Goal: Task Accomplishment & Management: Complete application form

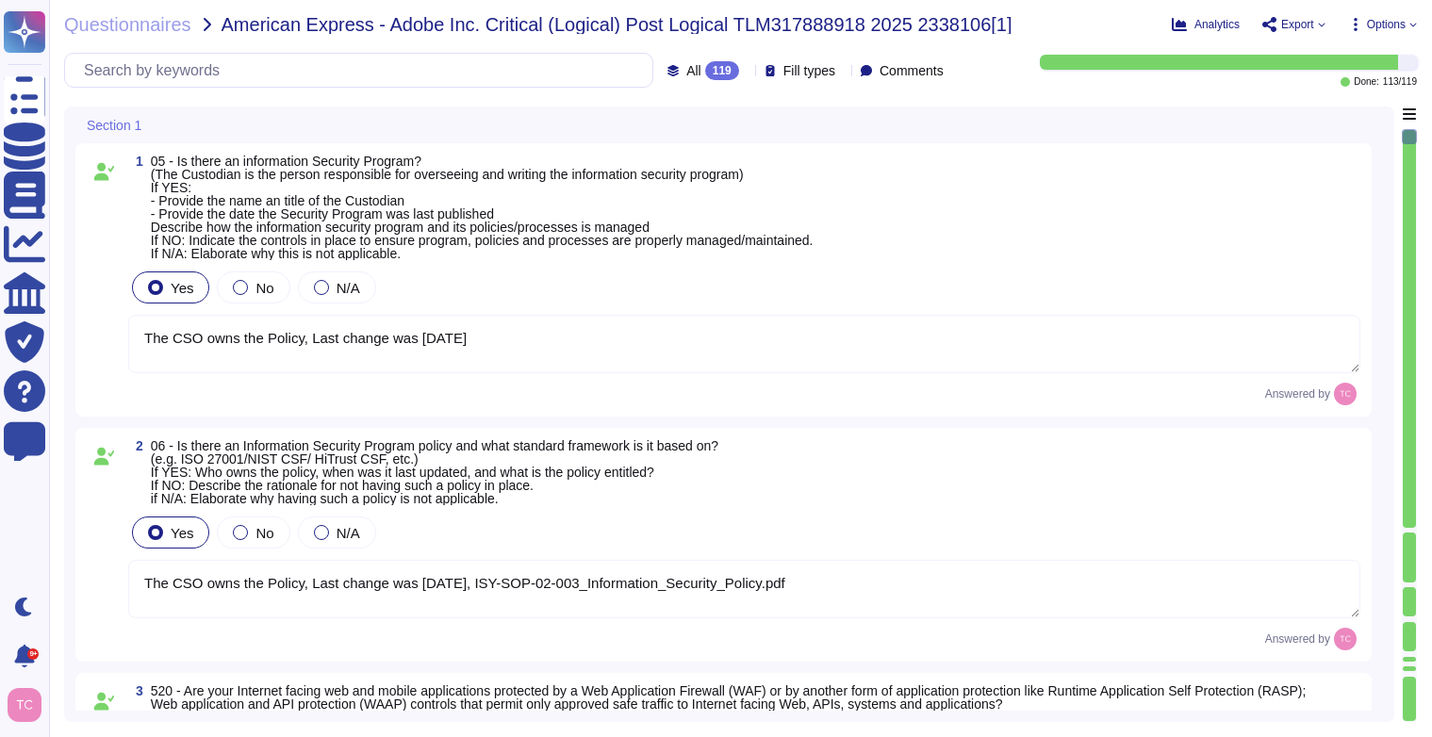
type textarea "The CSO owns the Policy, Last change was [DATE]"
type textarea "The CSO owns the Policy, Last change was [DATE], ISY-SOP-02-003_Information_Sec…"
type textarea "Host-based and network firewalls are in place, as well as strict firewall polic…"
type textarea "Yes, Adobe has a Data Classification & Handling Standard (Last updated: [DATE])…"
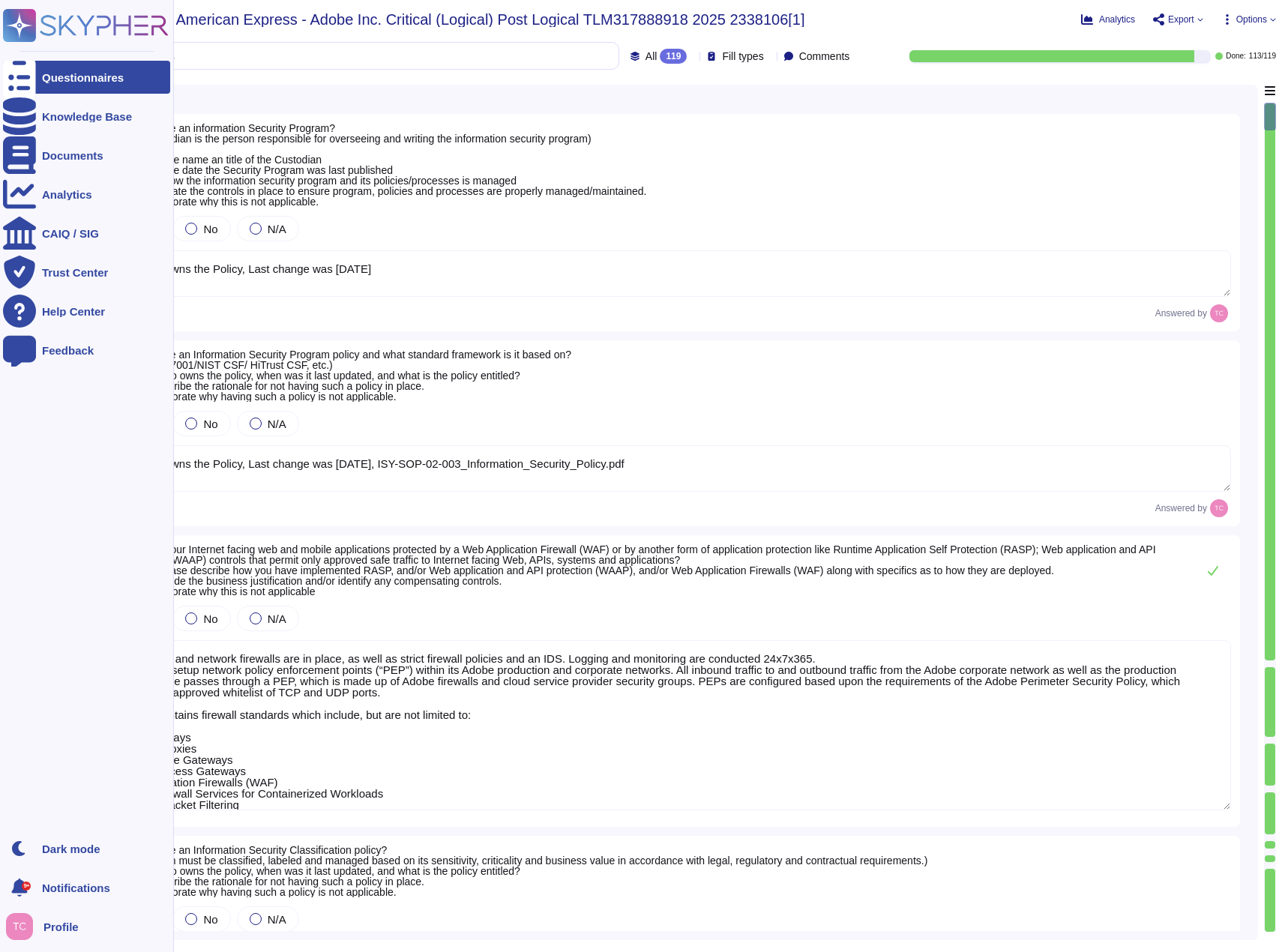
type textarea "Information Security Incident Response Standard. Last updated: [DATE] Owner(s):…"
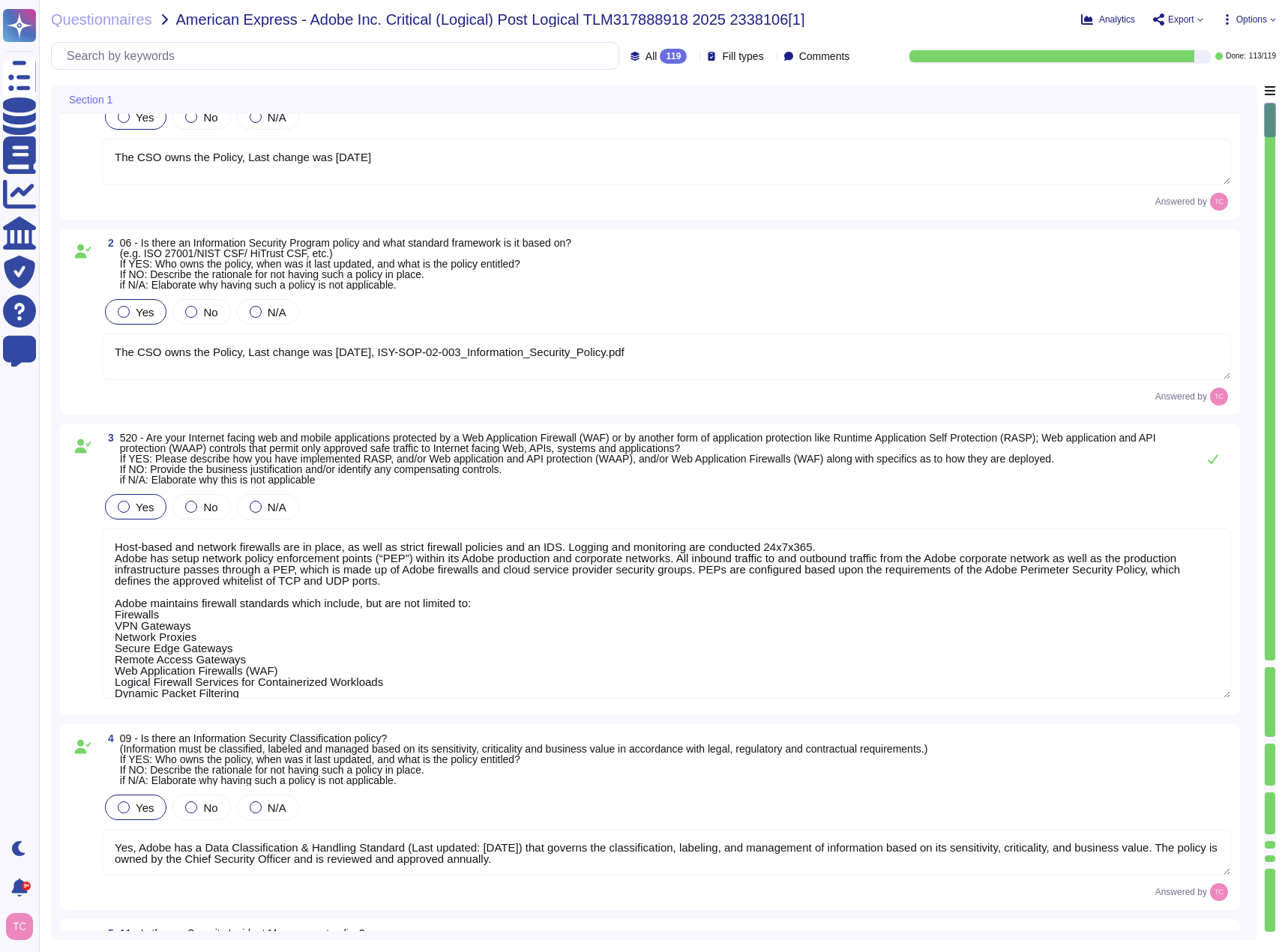
scroll to position [225, 0]
type textarea "Logical Access Account Standard, - [DATE] CSO owns the policy"
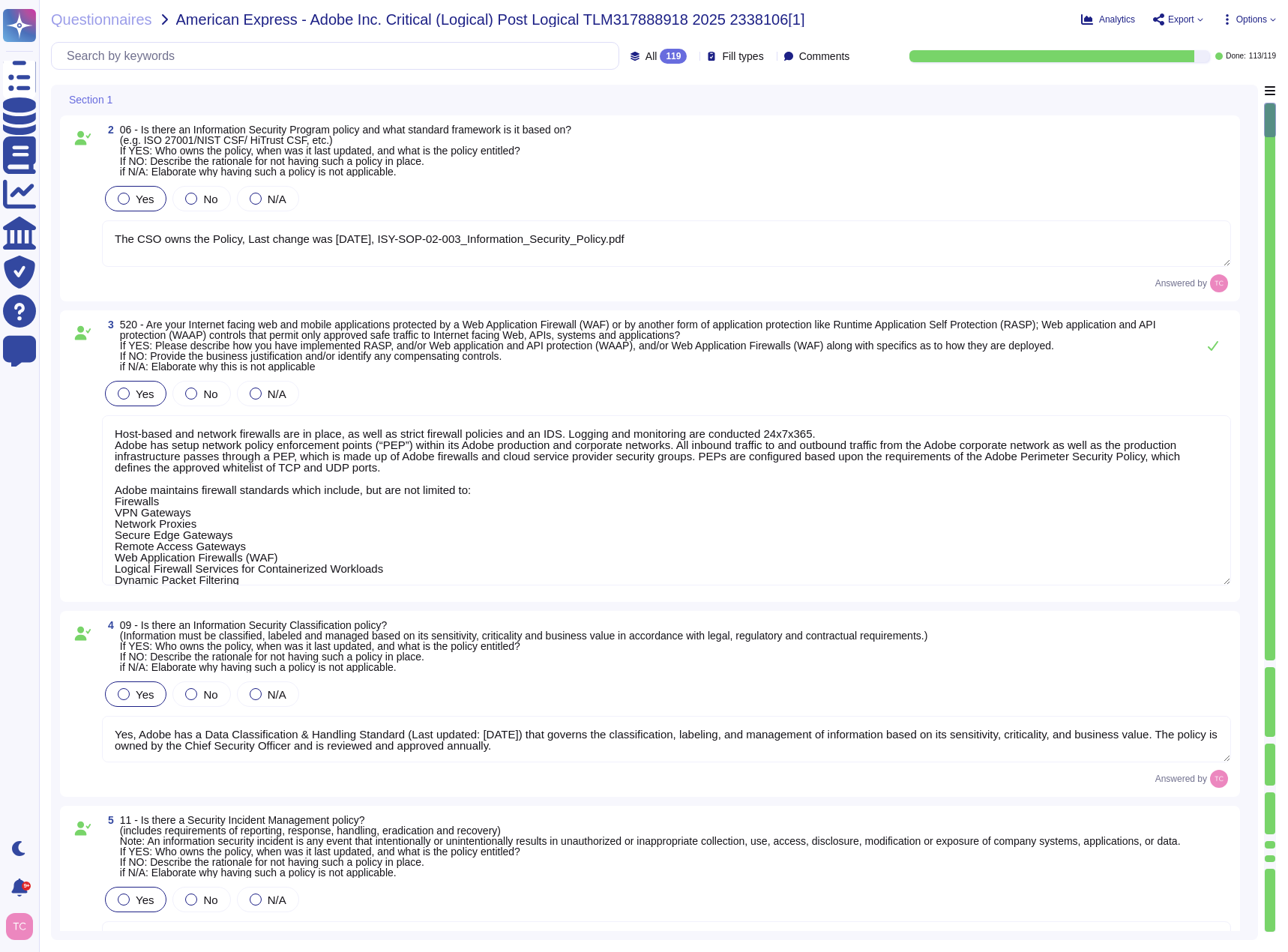
type textarea "Adobe's Employee Assigned Asset Standard, Electronic Communications Policy, Dat…"
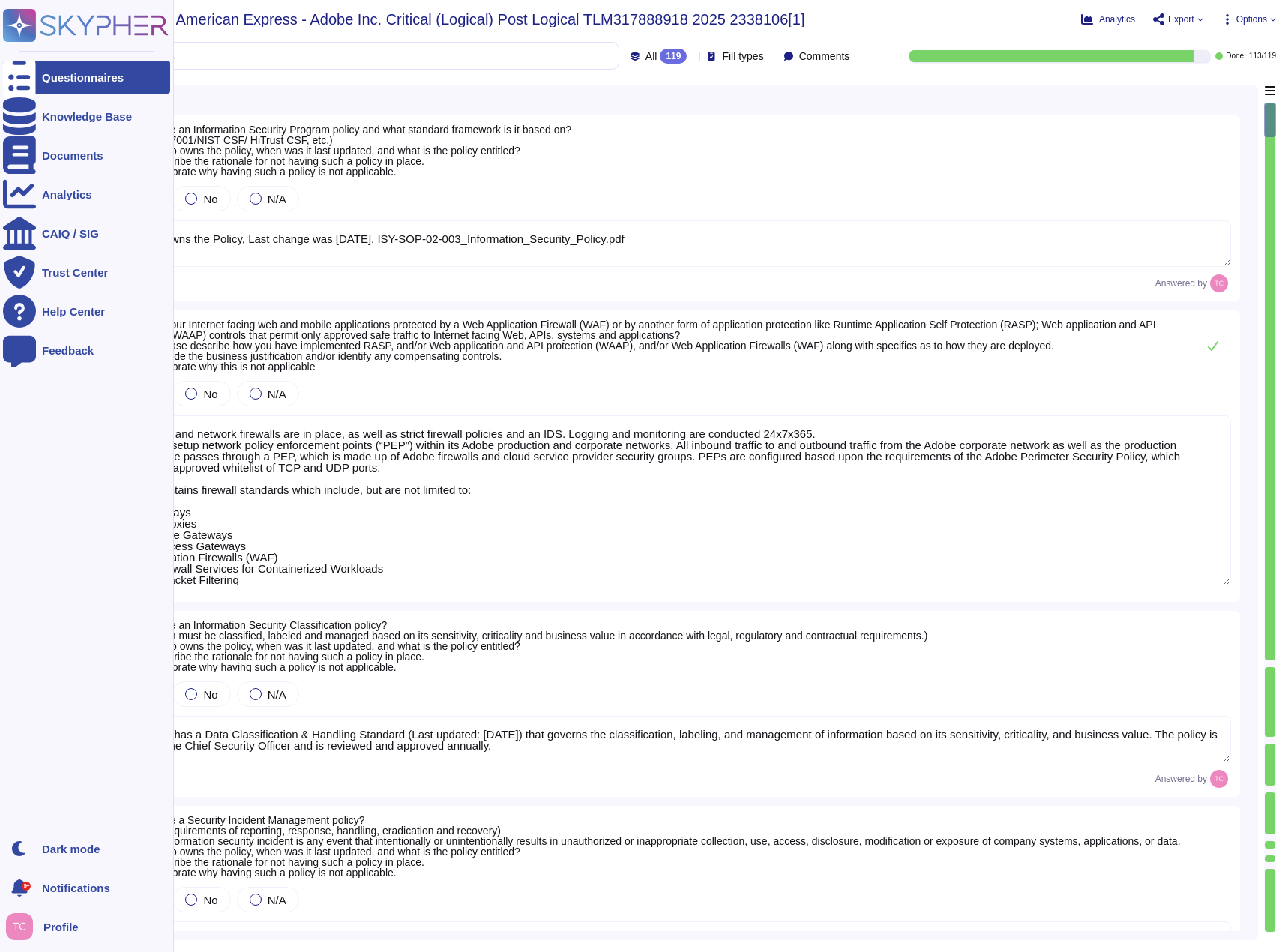
click at [21, 77] on icon at bounding box center [19, 78] width 33 height 45
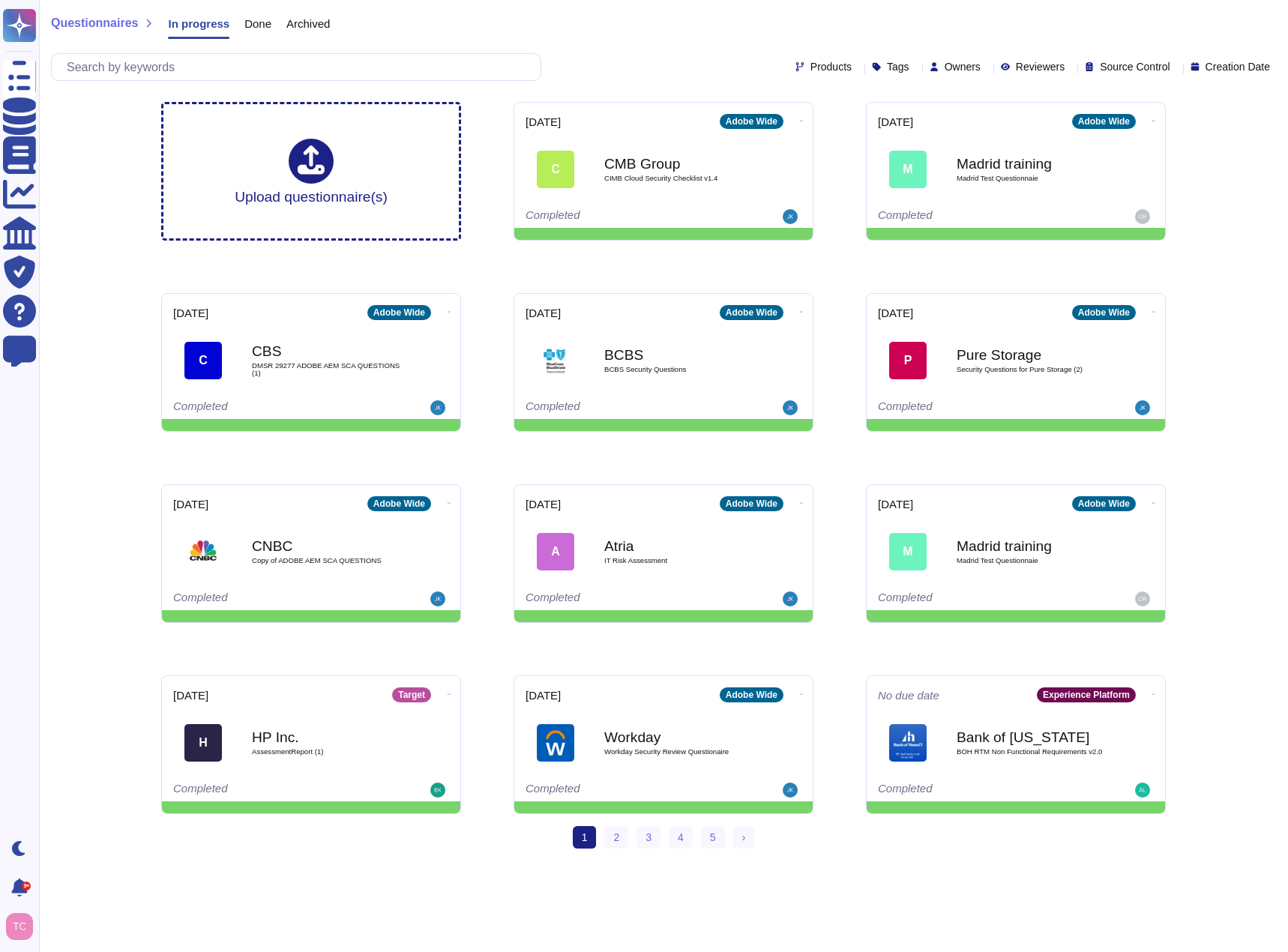
click at [945, 68] on span "Owners" at bounding box center [963, 66] width 36 height 10
type input "cata"
click at [990, 169] on span "[PERSON_NAME] [PERSON_NAME]" at bounding box center [1055, 176] width 189 height 14
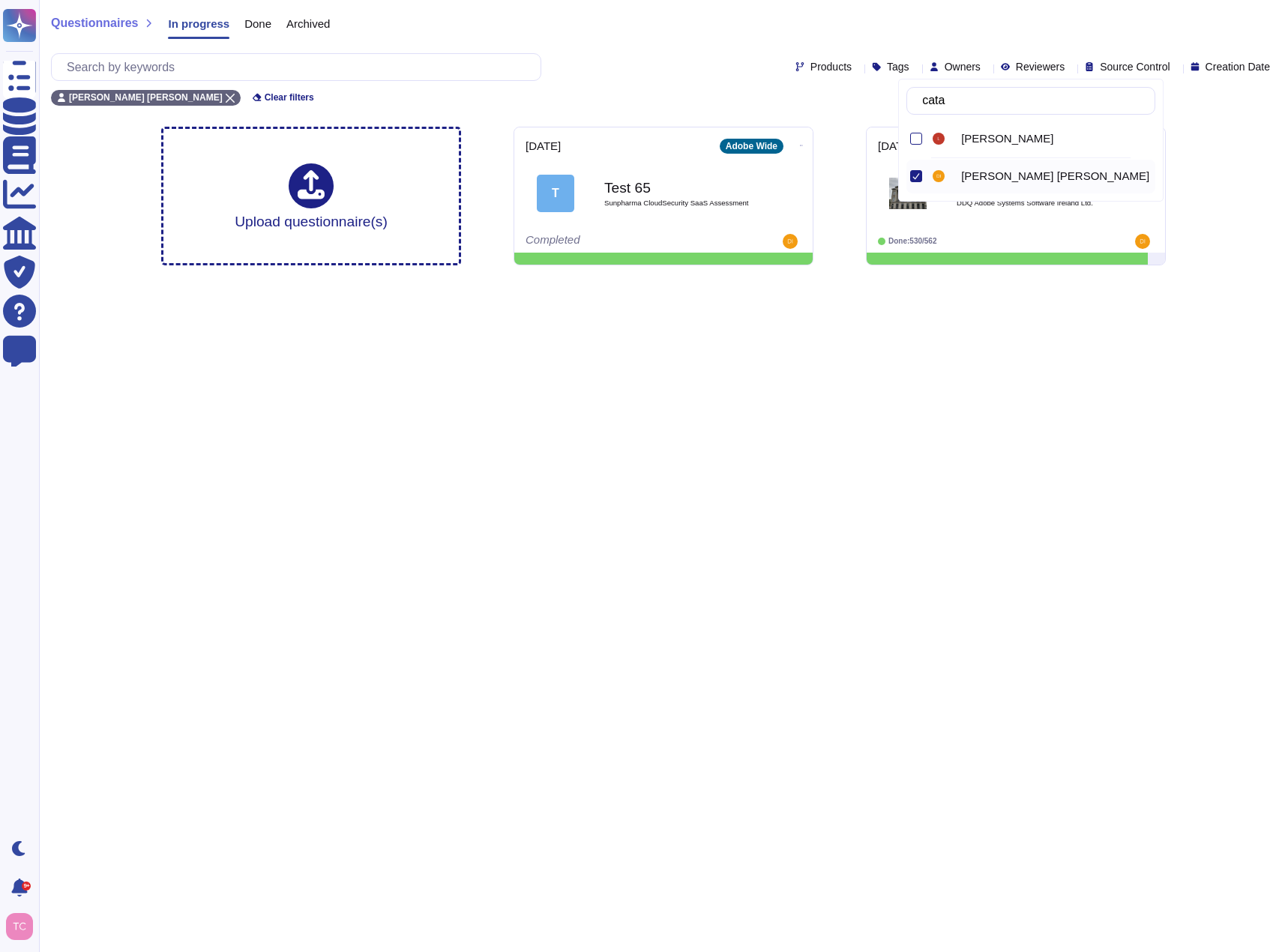
click at [737, 278] on html "Questionnaires Knowledge Base Documents Analytics CAIQ / SIG Trust Center Help …" at bounding box center [644, 138] width 1288 height 278
click at [258, 25] on span "Done" at bounding box center [258, 24] width 27 height 11
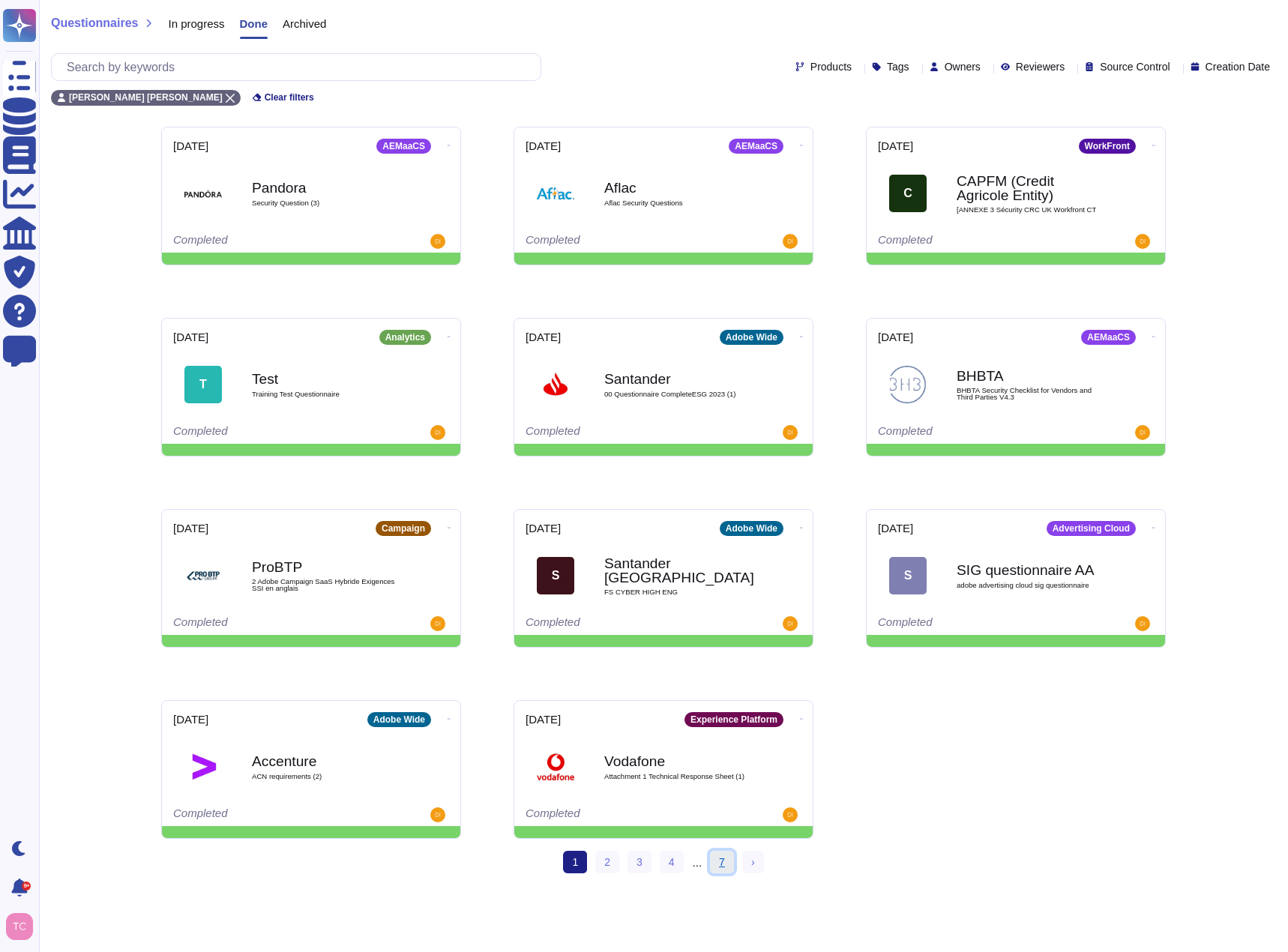
click at [724, 585] on link "7" at bounding box center [722, 862] width 24 height 22
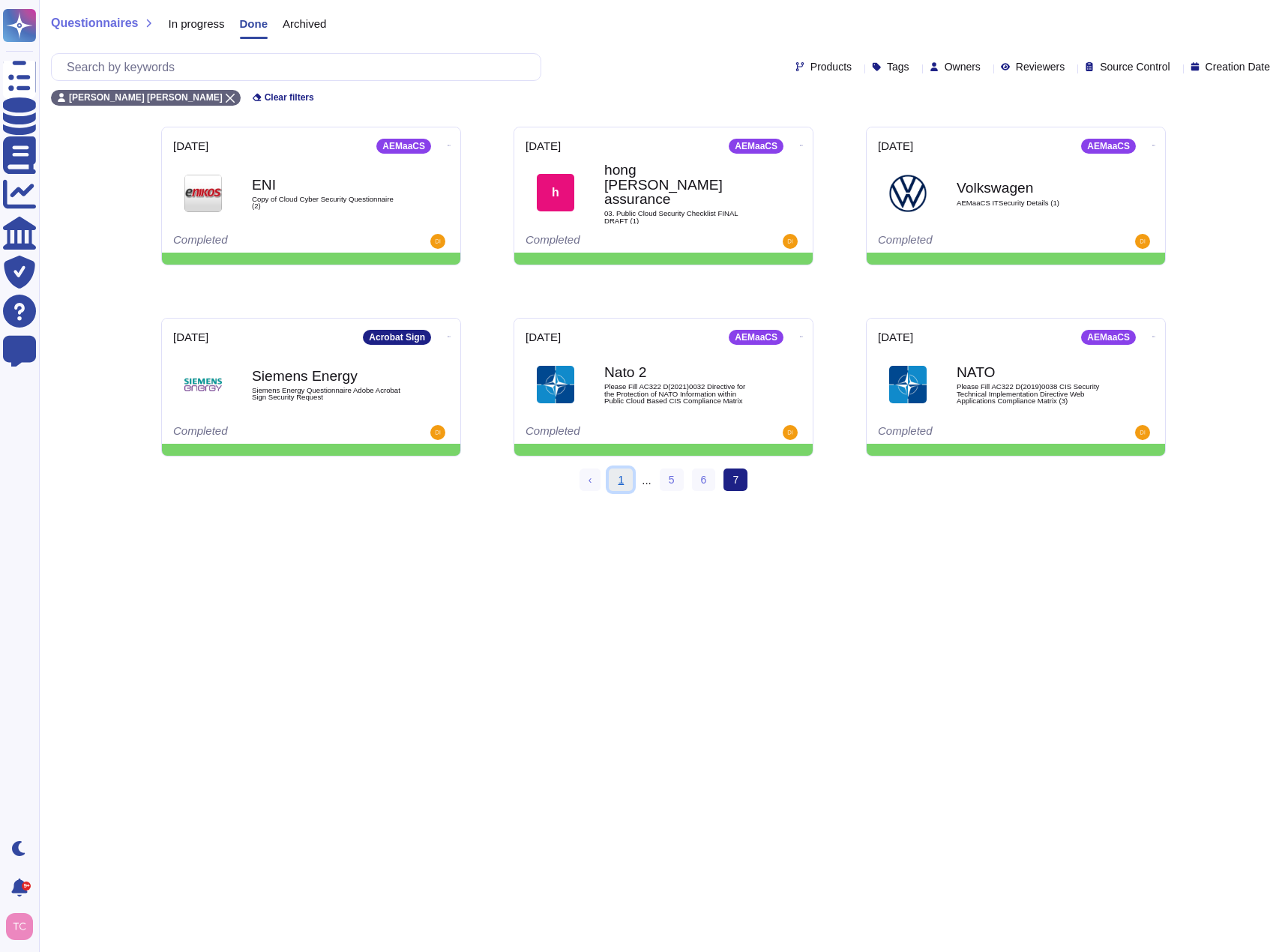
click at [620, 476] on link "1" at bounding box center [621, 480] width 24 height 22
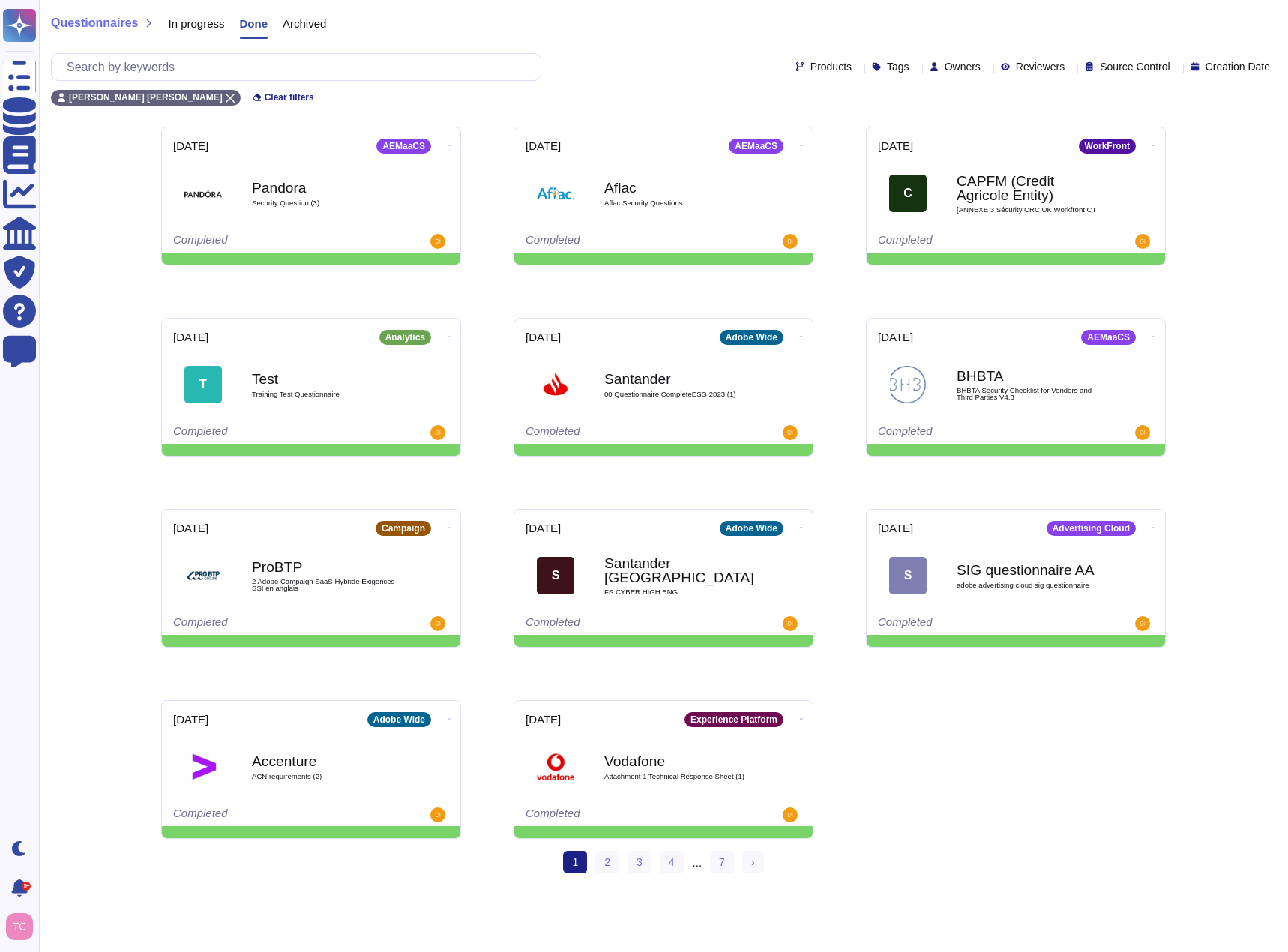
click at [189, 20] on span "In progress" at bounding box center [196, 24] width 56 height 11
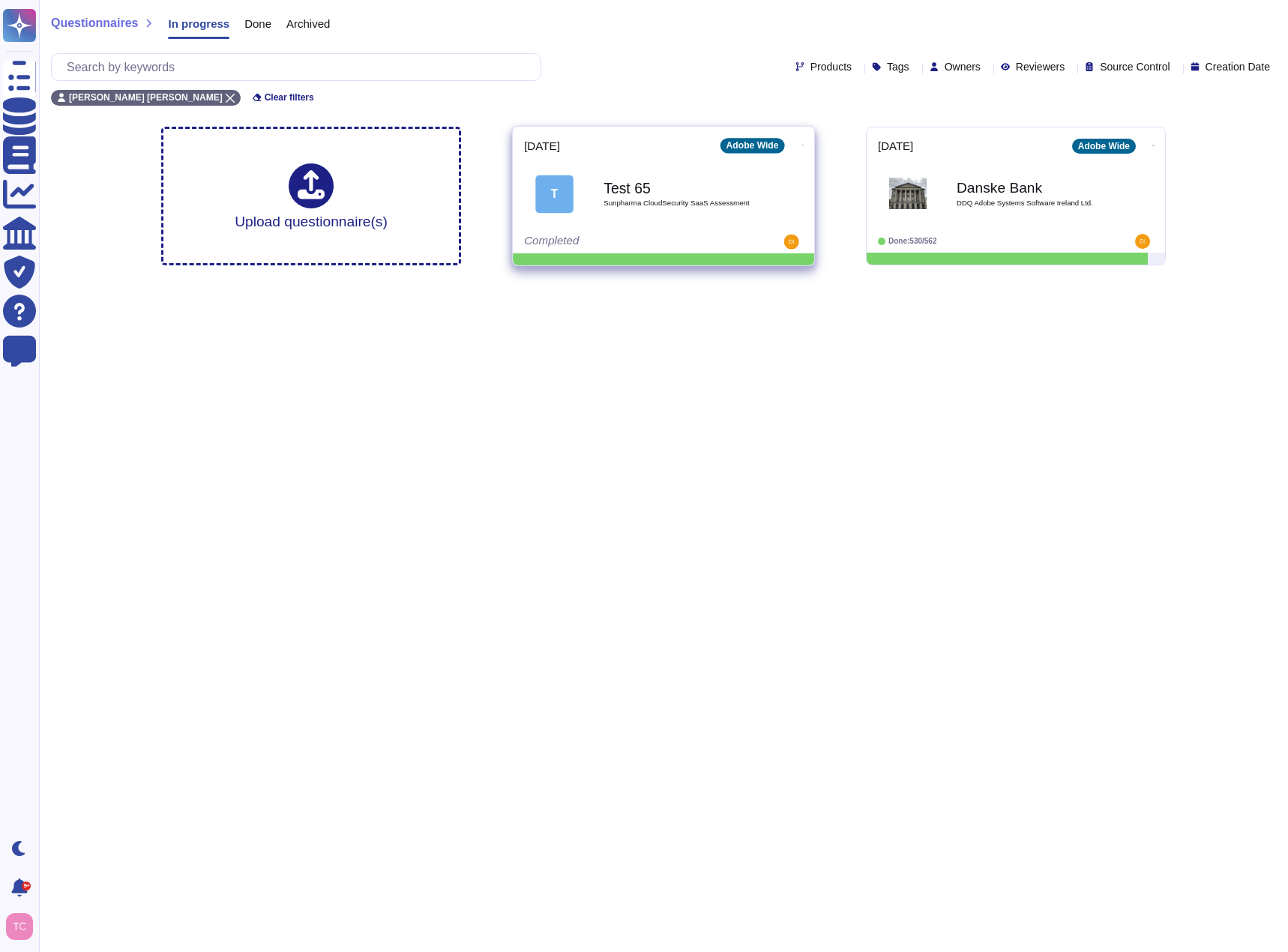
click at [762, 188] on span "T Test 65 Sunpharma CloudSecurity SaaS Assessment" at bounding box center [663, 193] width 279 height 60
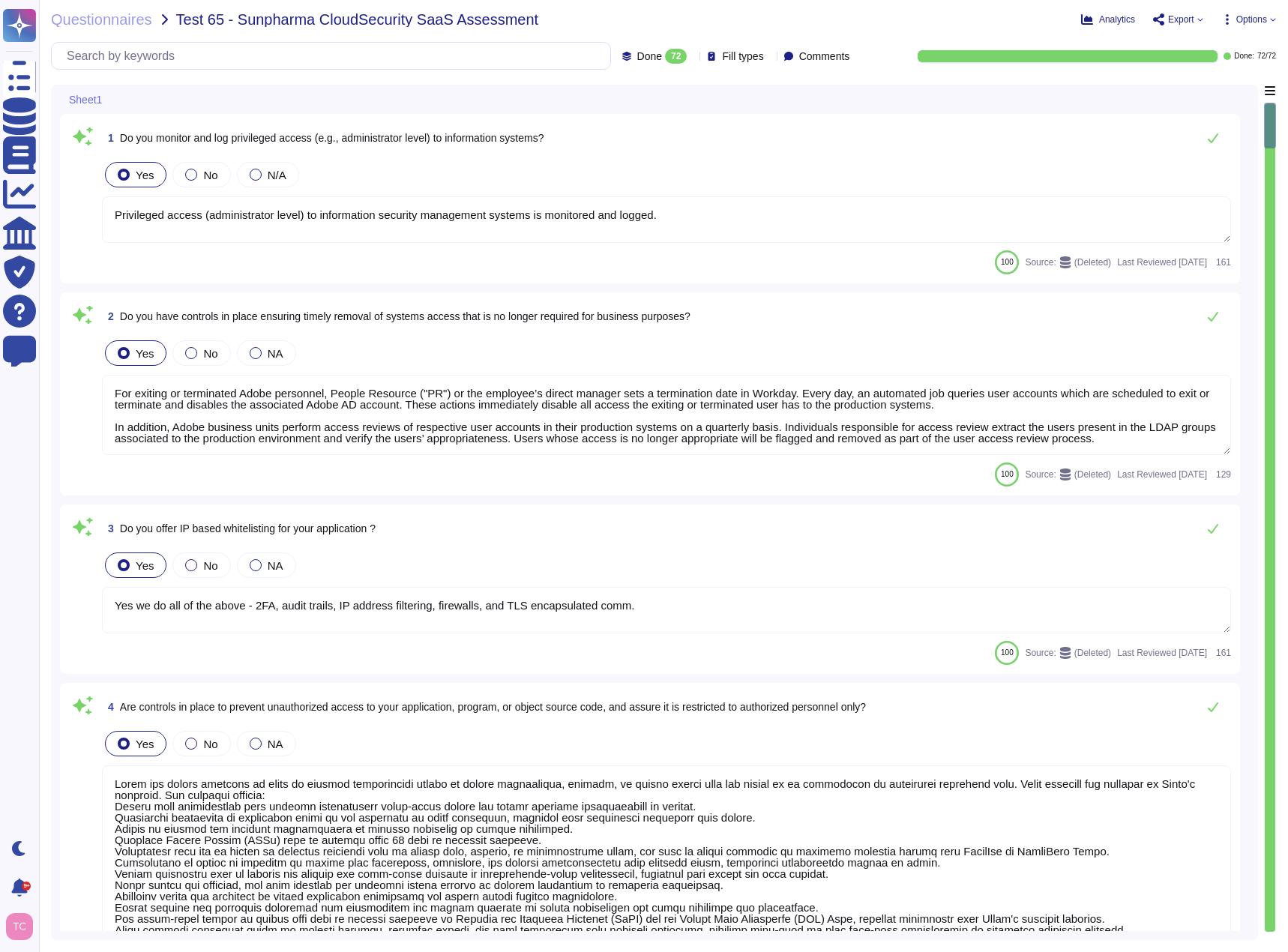
type textarea "Privileged access (administrator level) to information security management syst…"
type textarea "For exiting or terminated Adobe personnel, People Resource ("PR") or the employ…"
type textarea "Yes we do all of the above - 2FA, audit trails, IP address filtering, firewalls…"
type textarea "Adobe has robust controls in place to prevent unauthorized access to tenant app…"
type textarea "Yes. Passwords must be at least 16 characters in length; cannot be found in a d…"
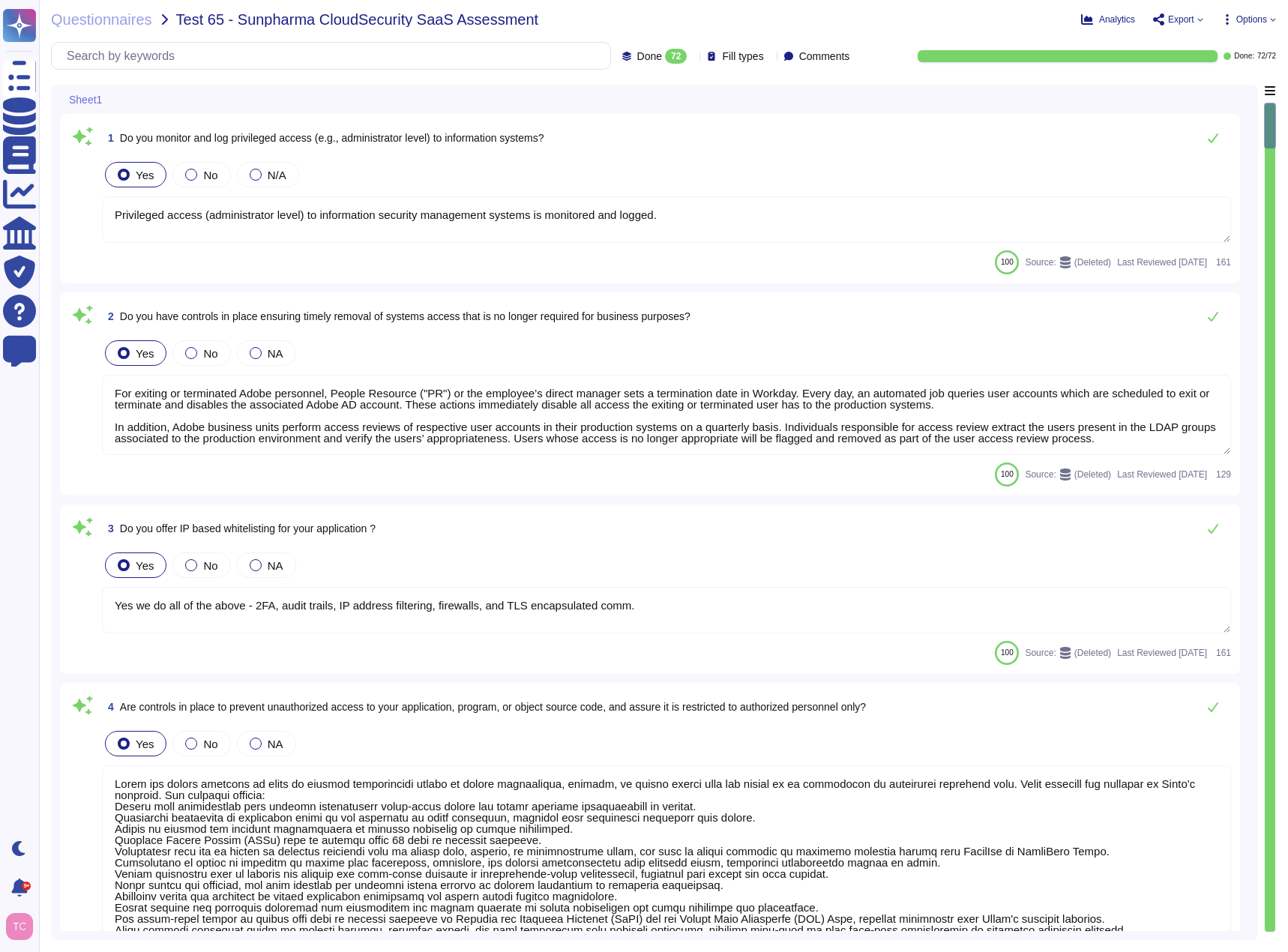
type textarea "For personnel accounts subscribed to the corporate identity management system (…"
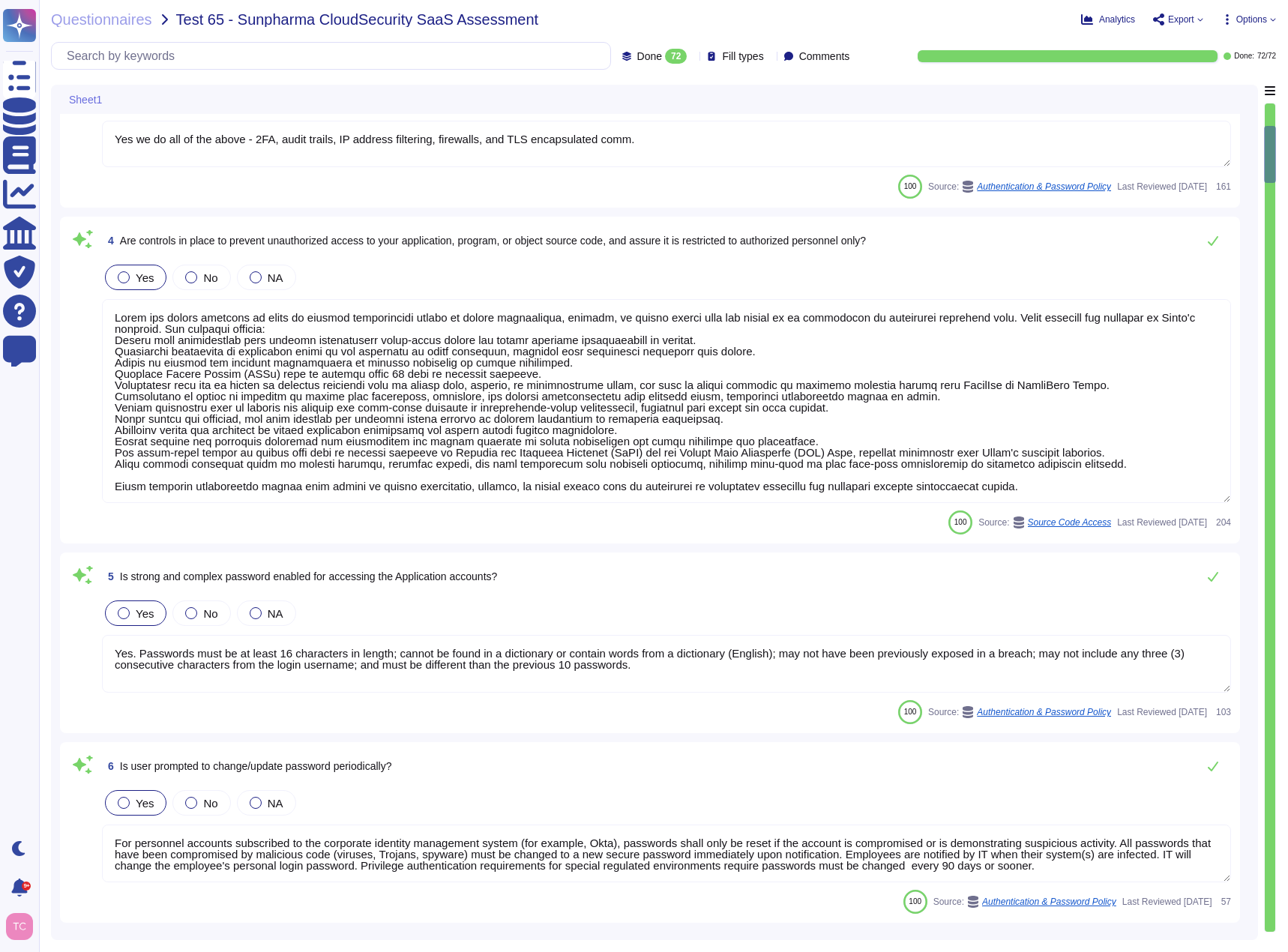
type textarea "Vendor default passwords are removed, disabled or changed prior to placing the …"
type textarea "Adobe employee passwords must be at least 16 characters and contain letters, nu…"
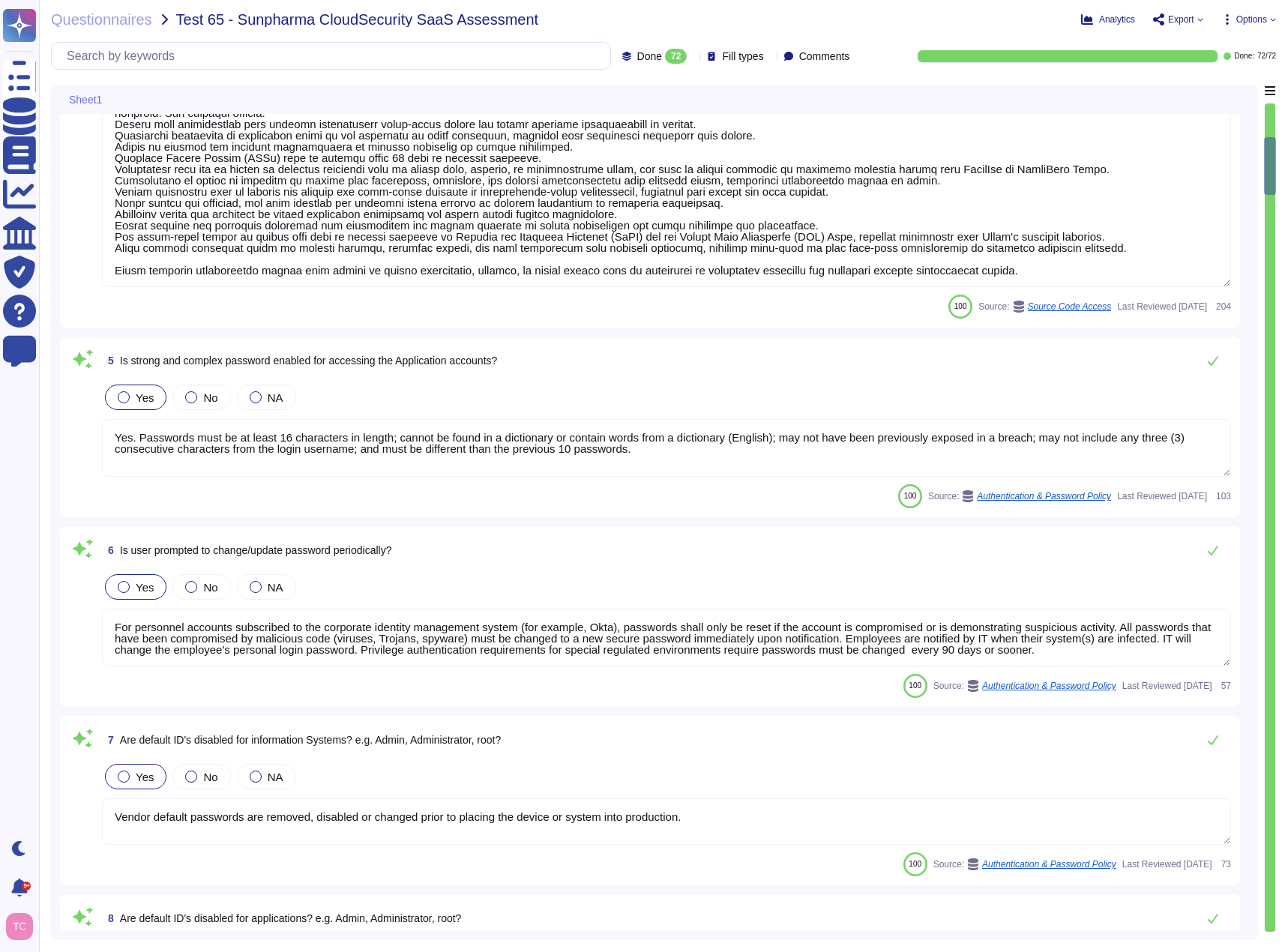
type textarea "Lorem'i Dolors Ametcon Adipiscin (ELIT) sed doeiusmo temp inc utlabo et dol mag…"
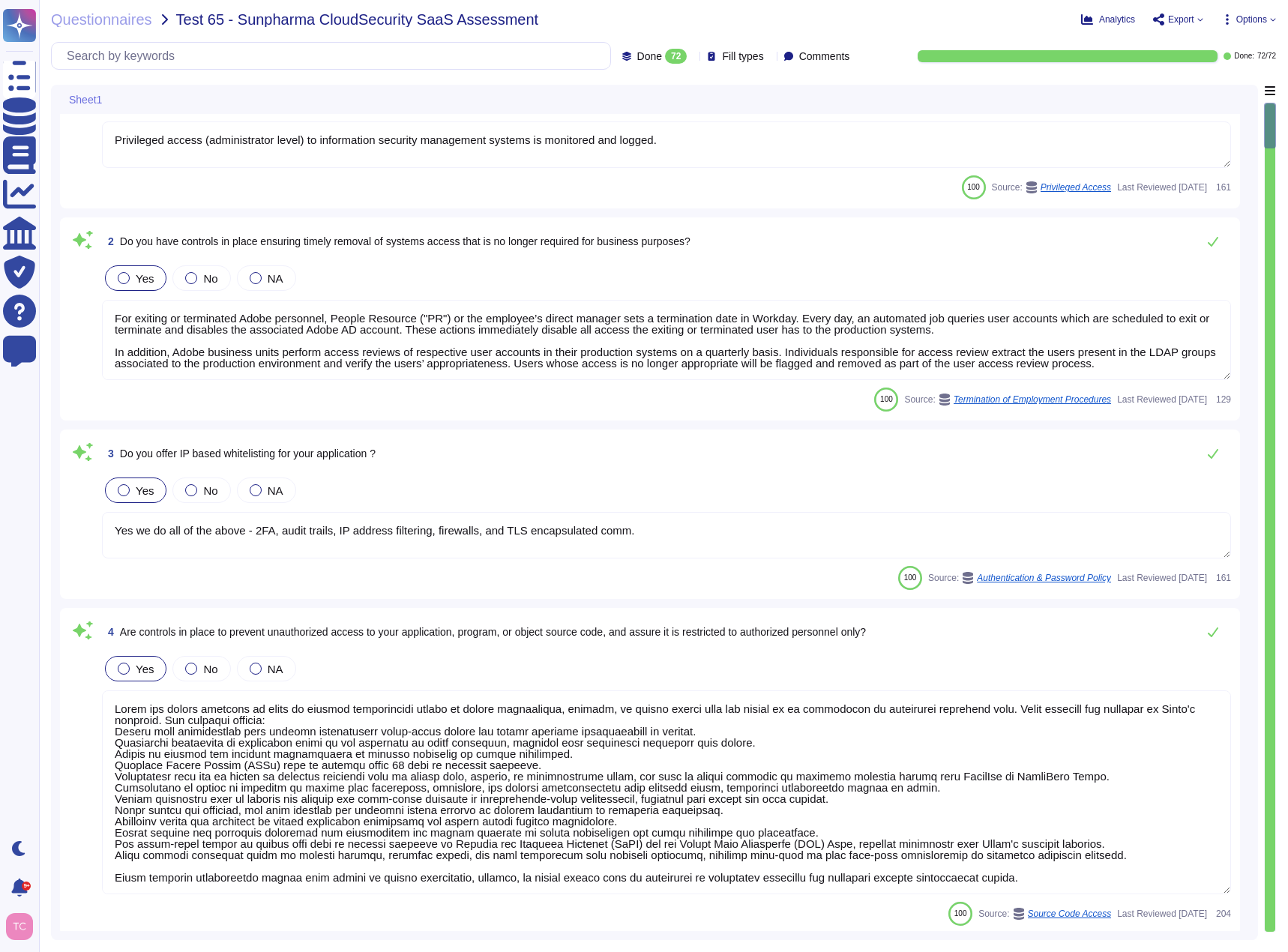
type textarea "Privileged access (administrator level) to information security management syst…"
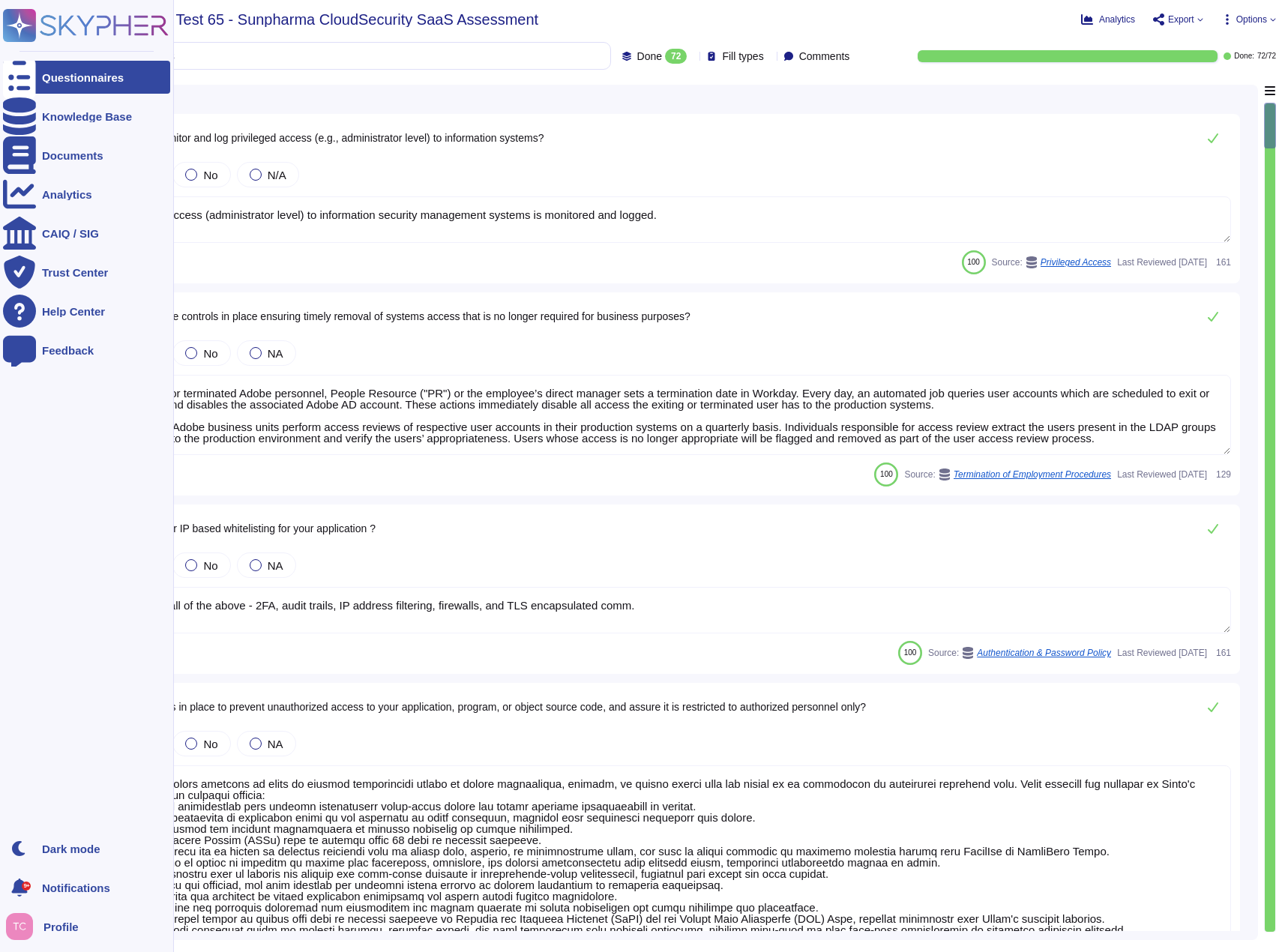
click at [21, 77] on icon at bounding box center [19, 78] width 33 height 45
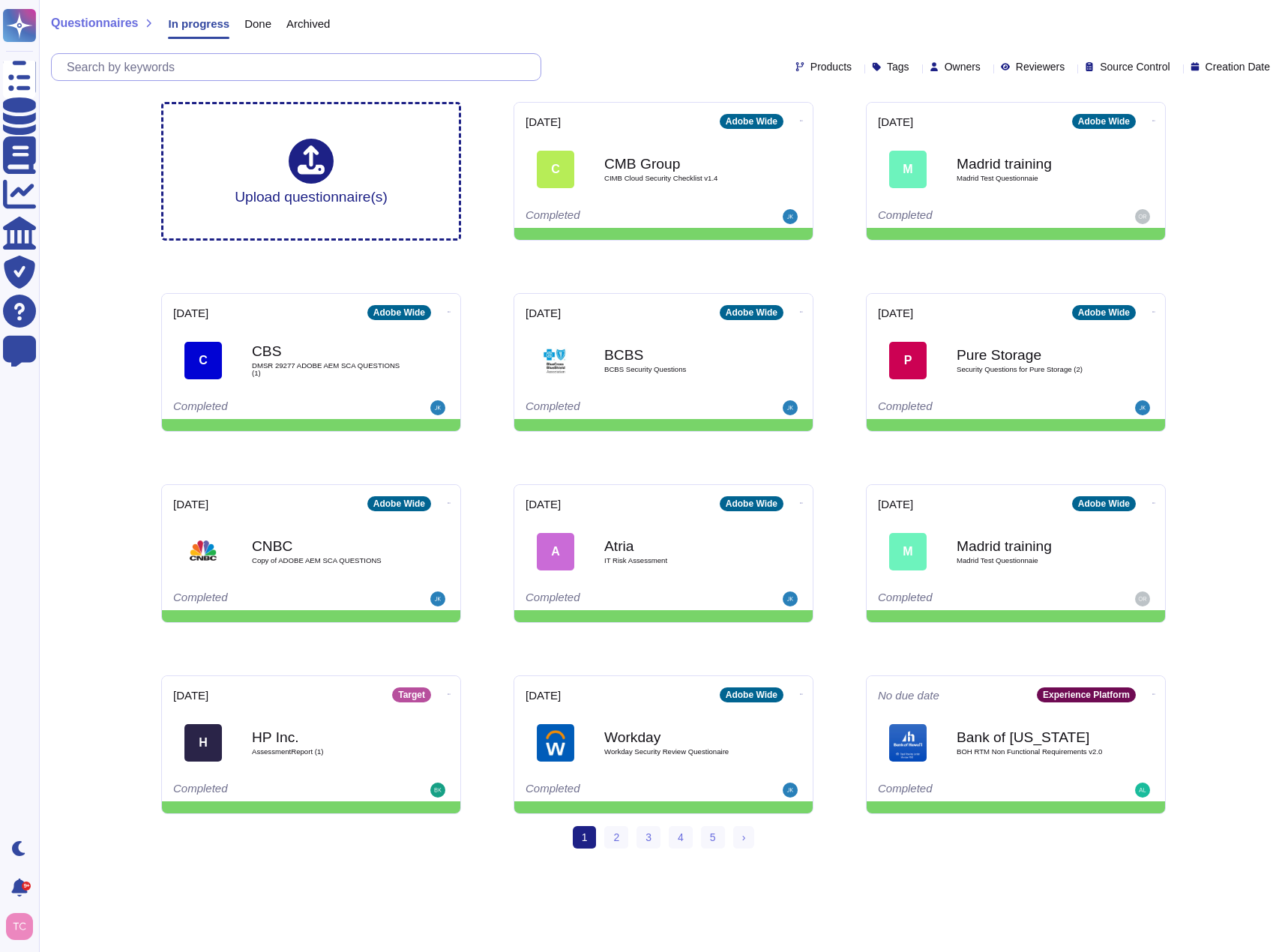
click at [303, 59] on input "text" at bounding box center [299, 67] width 481 height 26
click at [619, 585] on link "2" at bounding box center [617, 837] width 24 height 22
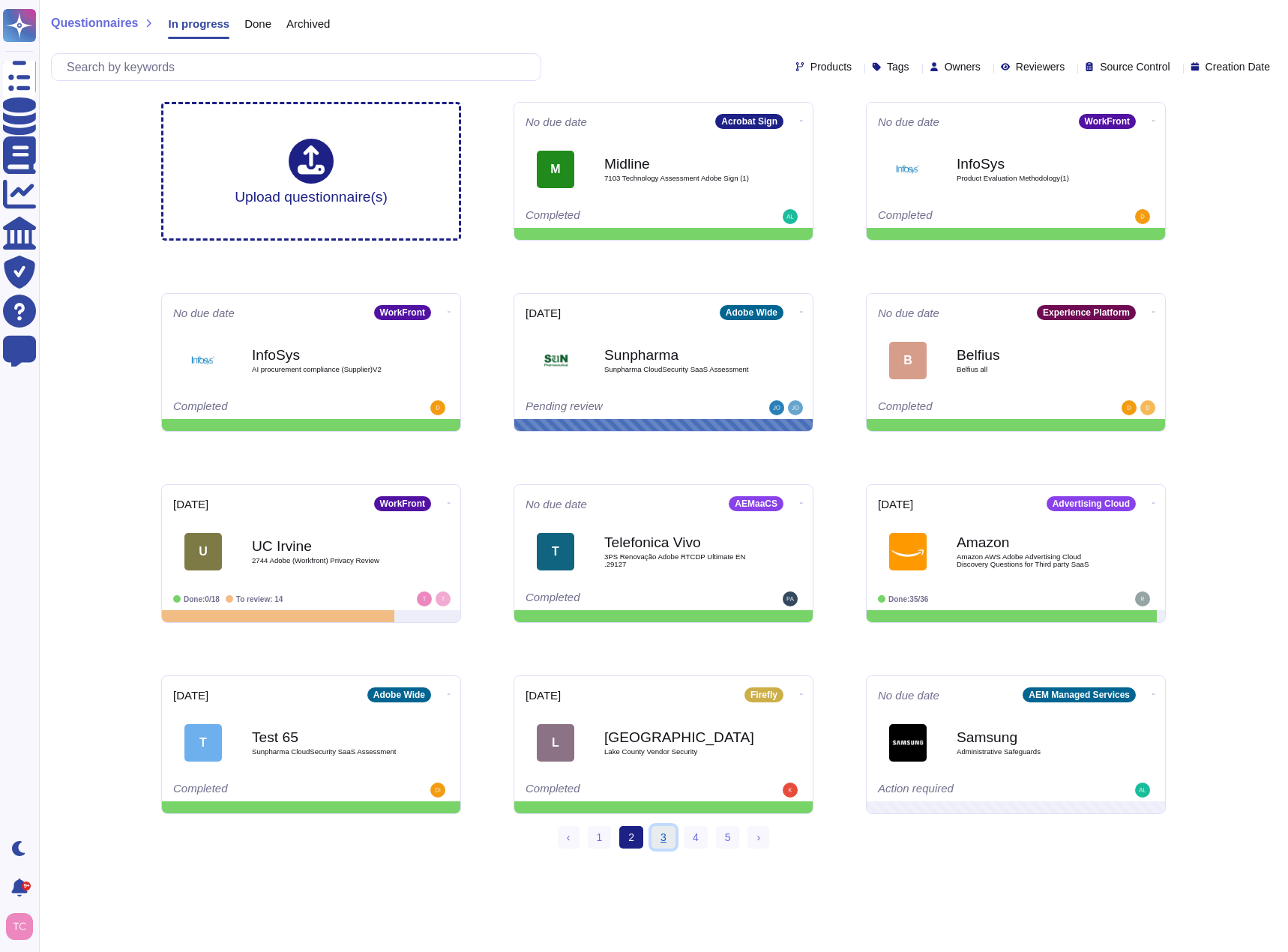
click at [660, 585] on link "3" at bounding box center [663, 837] width 24 height 22
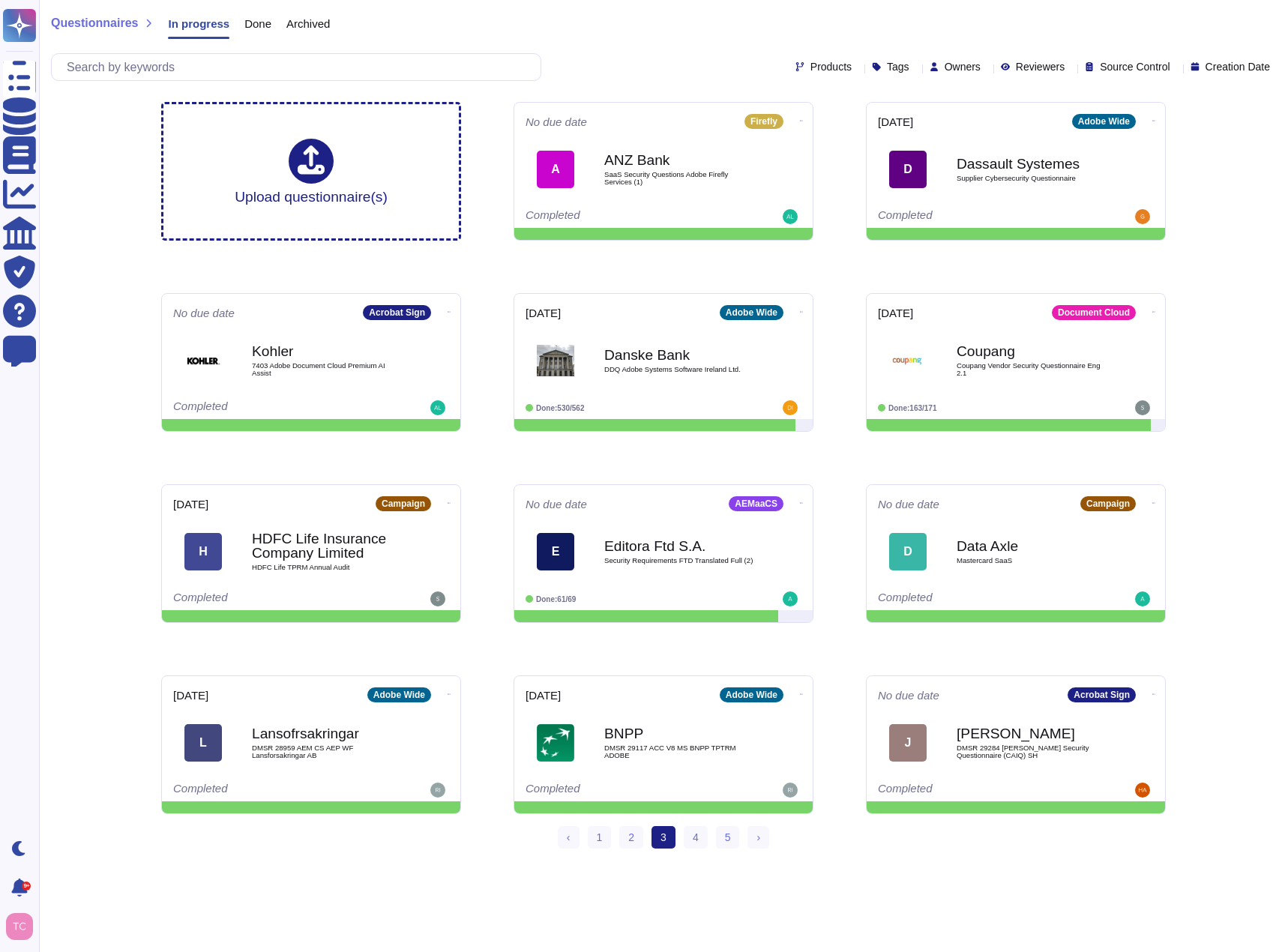
click at [945, 61] on span "Owners" at bounding box center [963, 66] width 36 height 10
click at [981, 137] on span "[PERSON_NAME]" at bounding box center [1007, 138] width 92 height 14
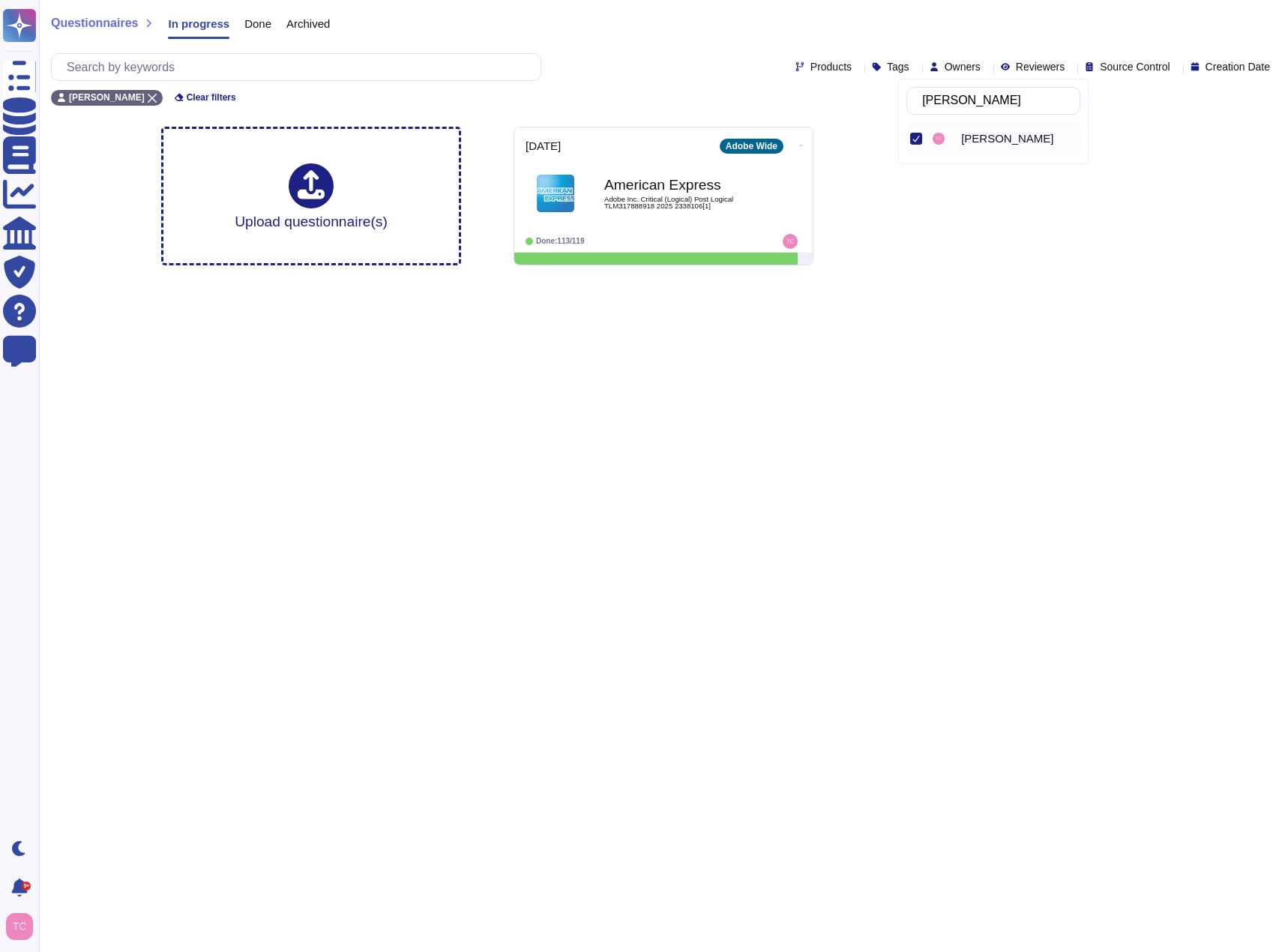
type input "[PERSON_NAME]"
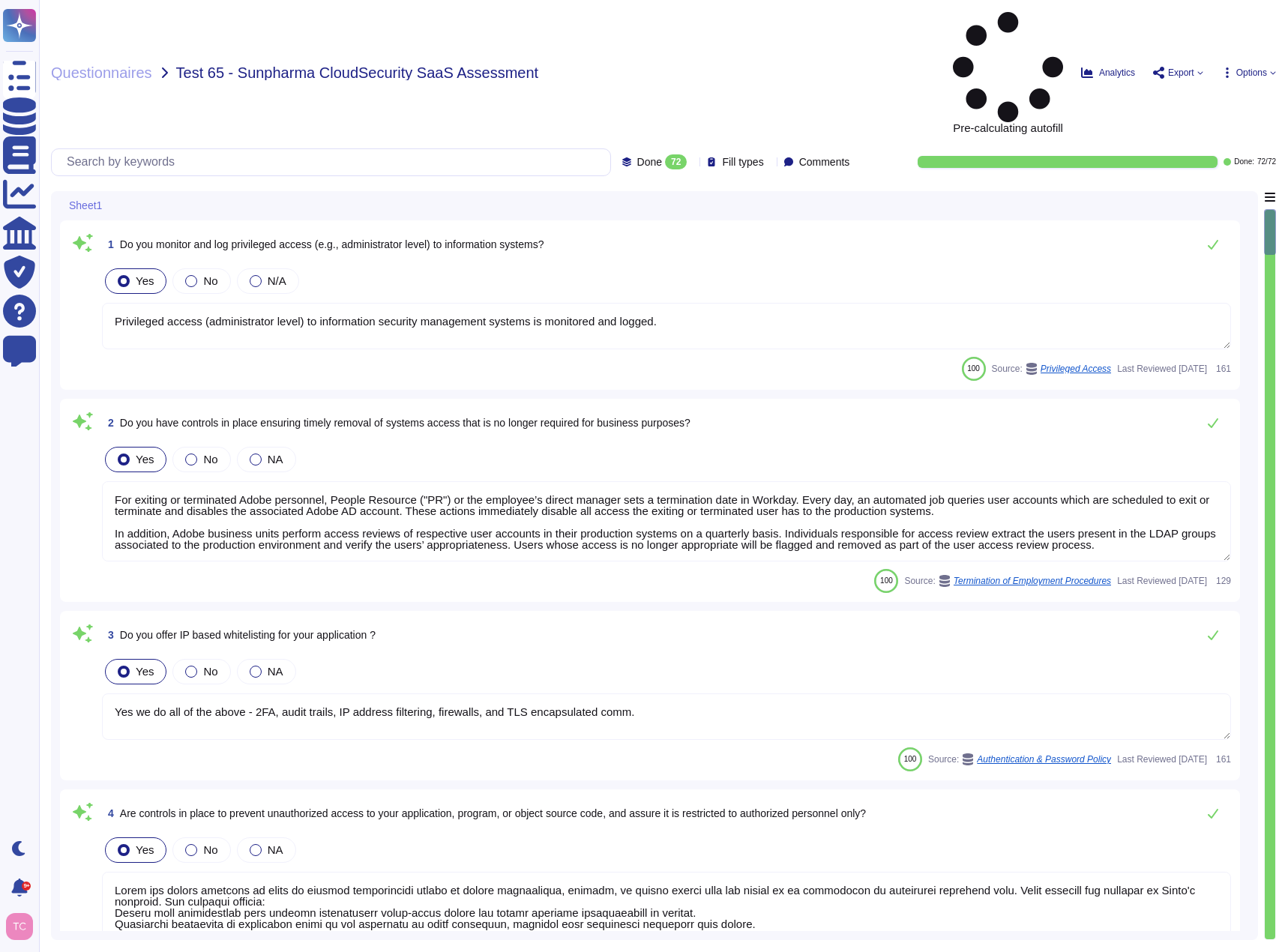
type textarea "Privileged access (administrator level) to information security management syst…"
type textarea "For exiting or terminated Adobe personnel, People Resource ("PR") or the employ…"
type textarea "Yes we do all of the above - 2FA, audit trails, IP address filtering, firewalls…"
type textarea "Adobe has robust controls in place to prevent unauthorized access to tenant app…"
type textarea "Yes. Passwords must be at least 16 characters in length; cannot be found in a d…"
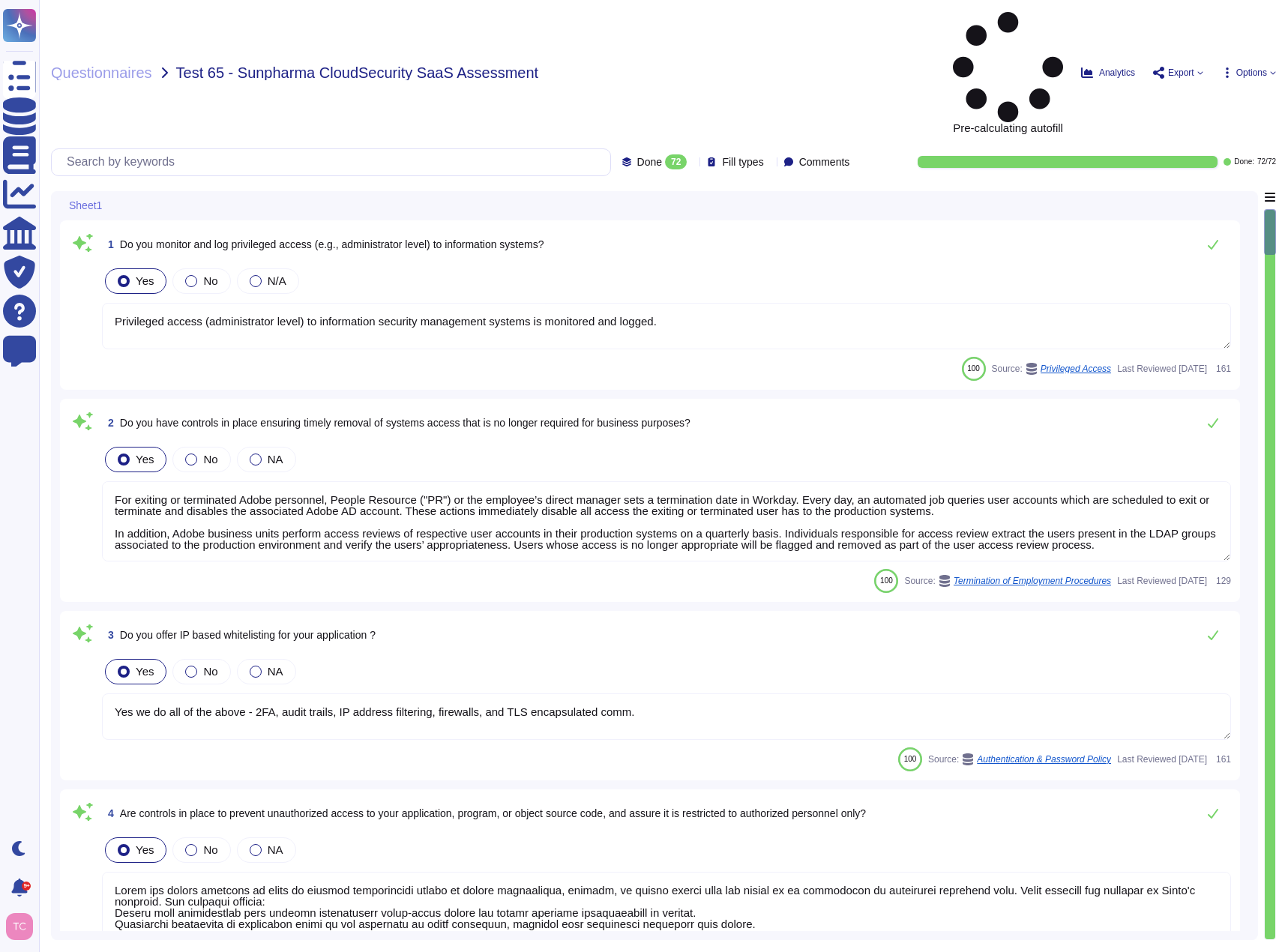
type textarea "For personnel accounts subscribed to the corporate identity management system (…"
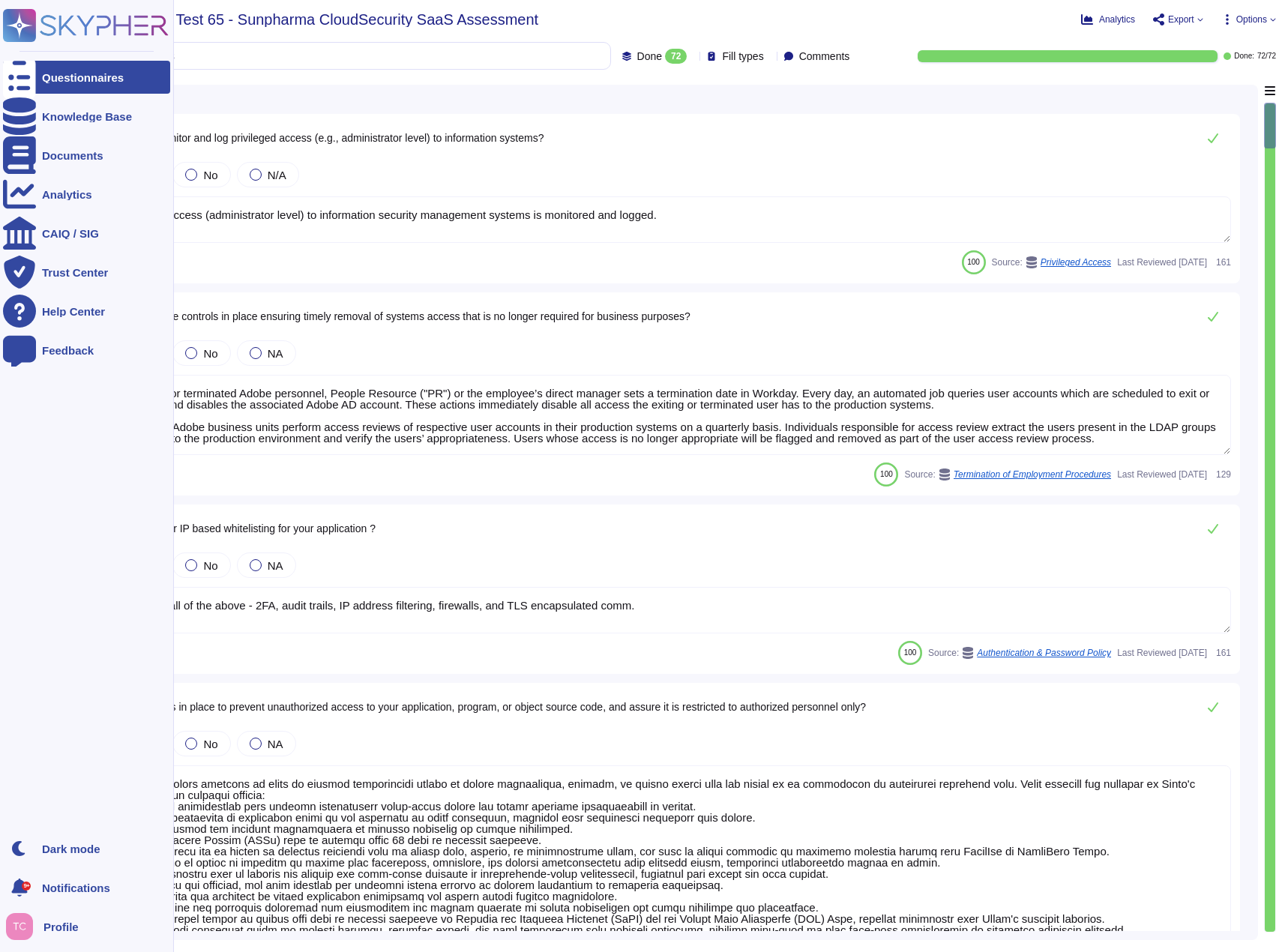
click at [41, 74] on div "Questionnaires" at bounding box center [87, 76] width 167 height 33
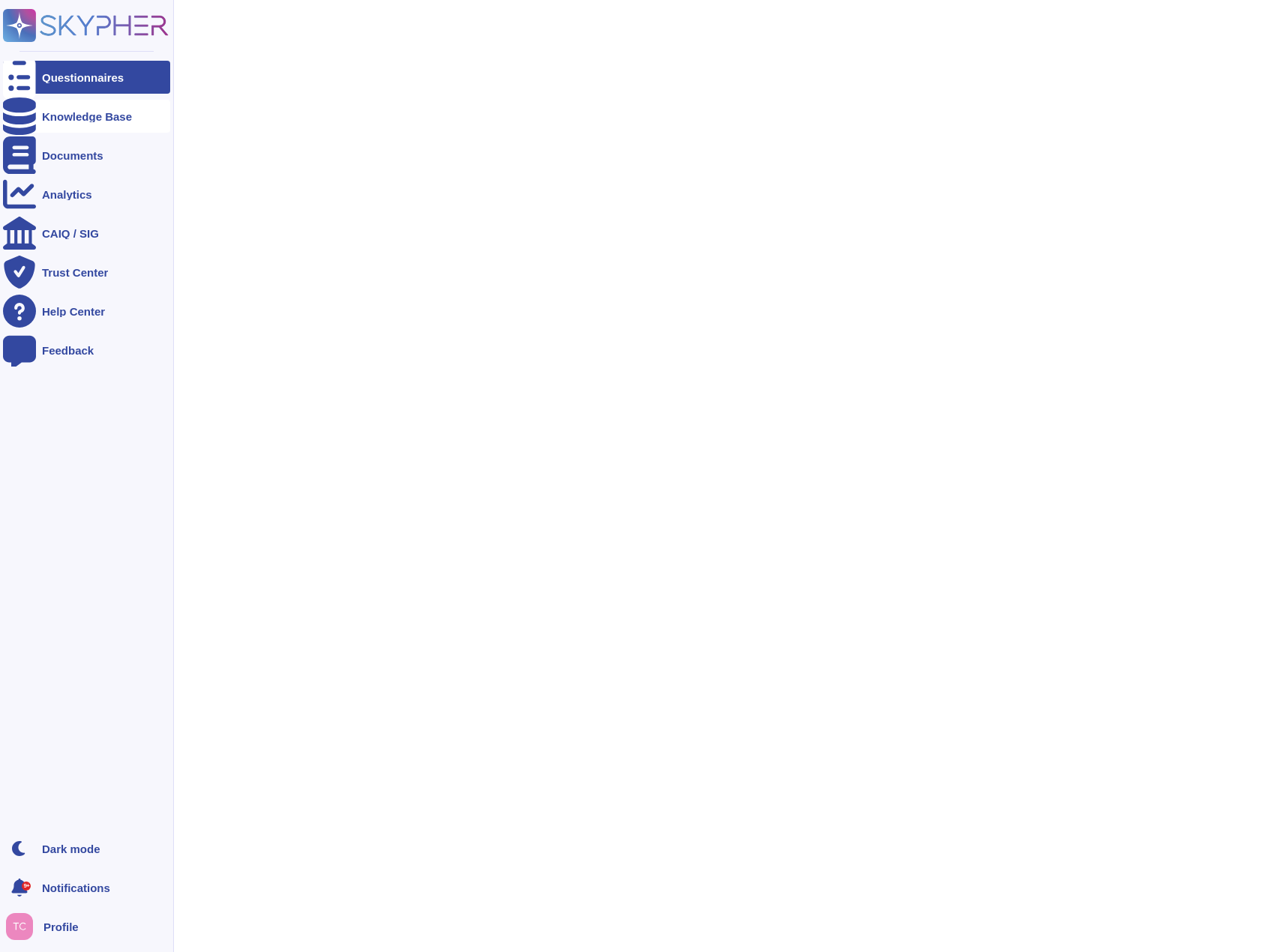
click at [50, 109] on div "Knowledge Base" at bounding box center [87, 115] width 167 height 33
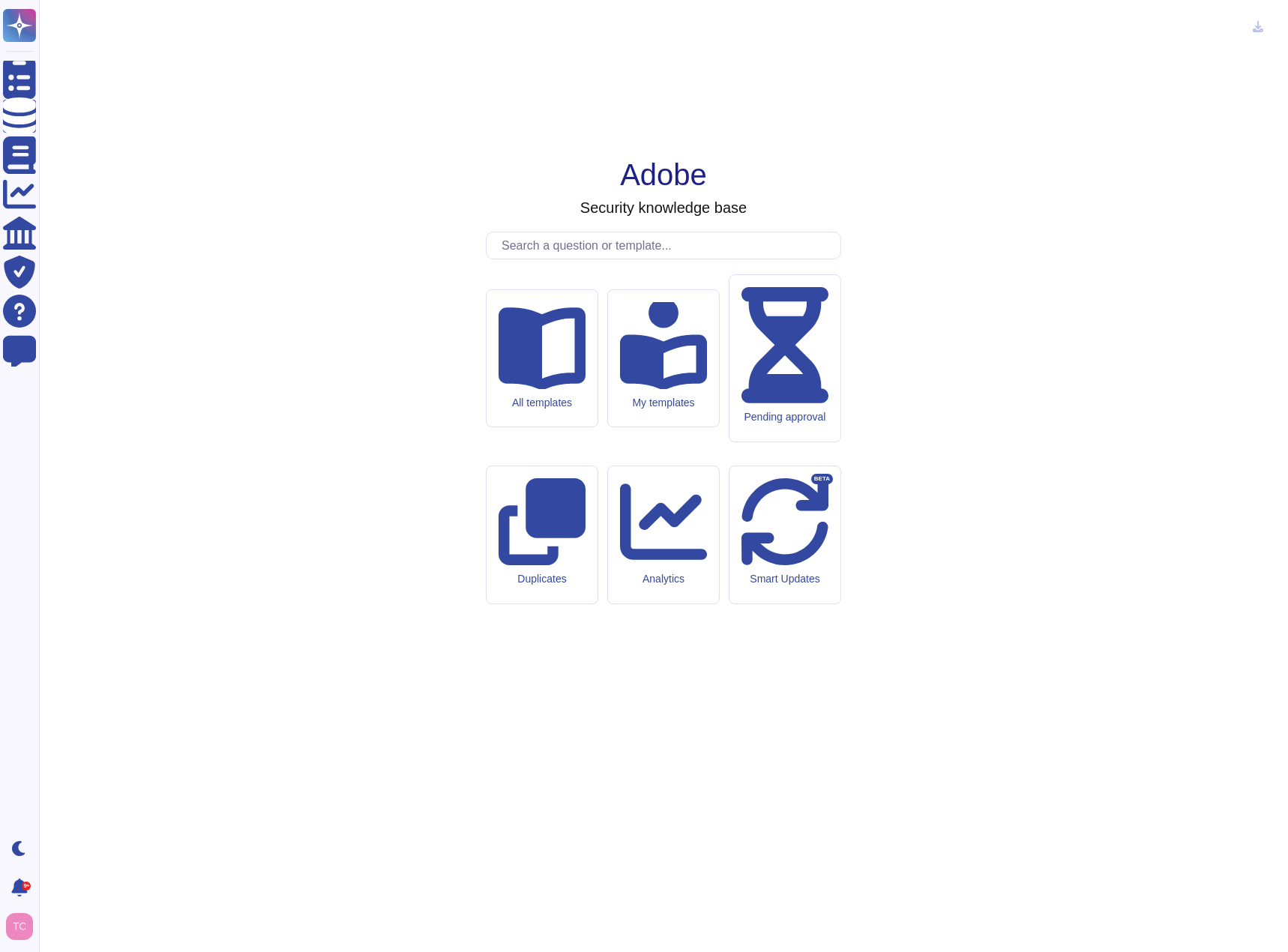
click at [621, 258] on input "text" at bounding box center [667, 245] width 346 height 26
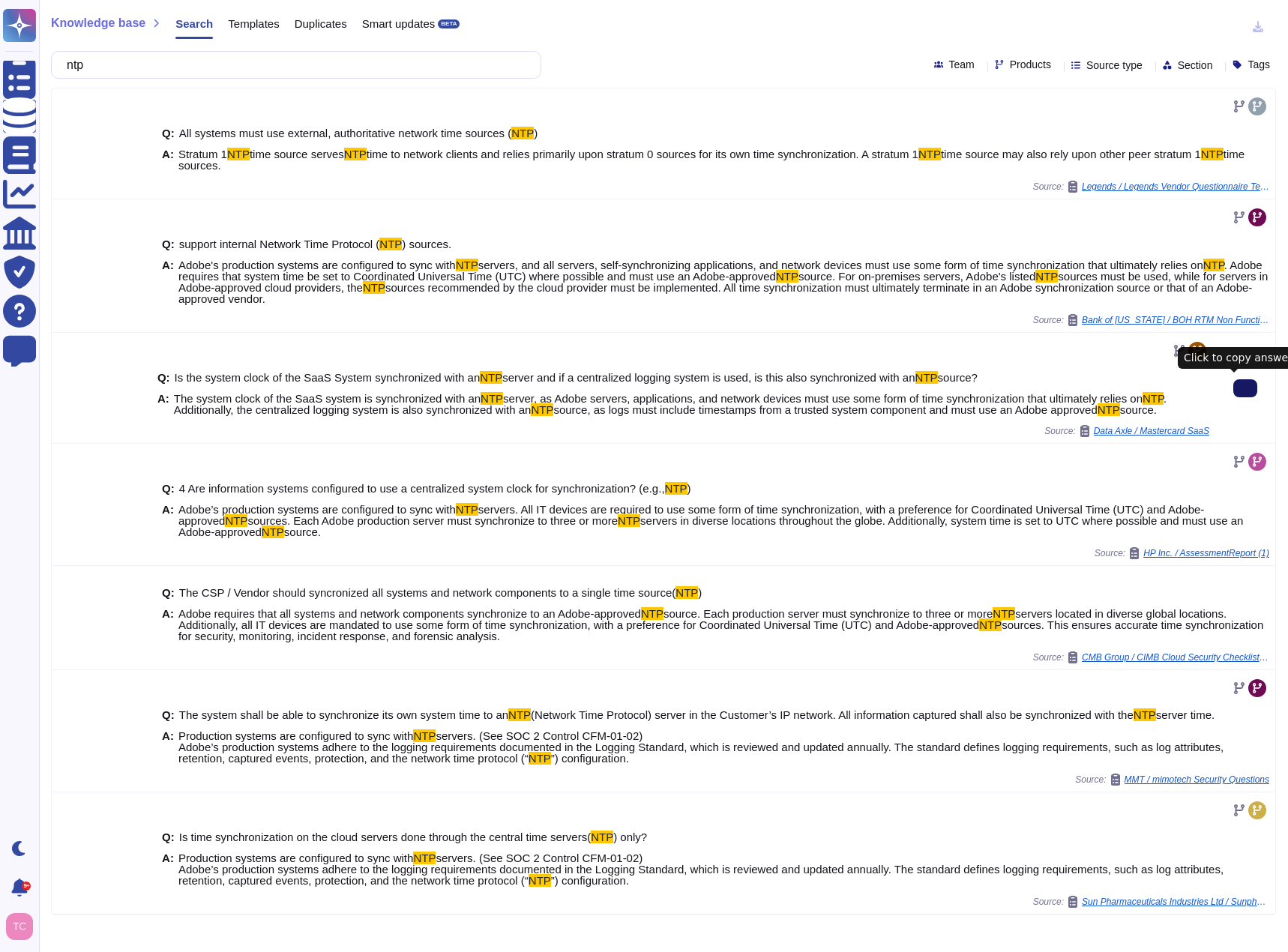
type input "ntp"
click at [1138, 388] on button at bounding box center [1246, 388] width 24 height 18
